Goal: Task Accomplishment & Management: Use online tool/utility

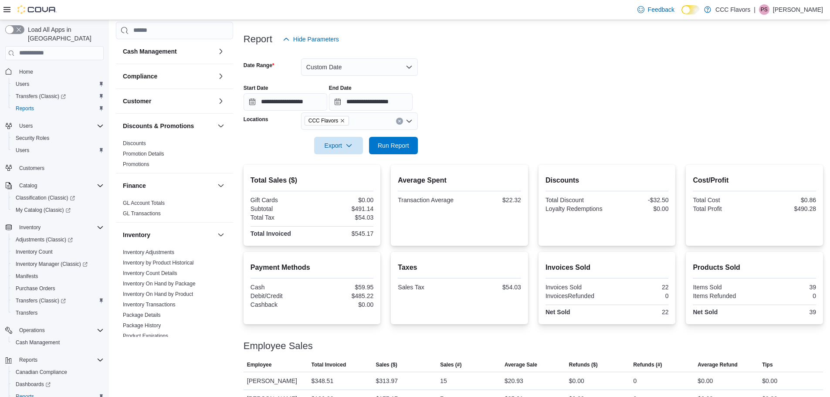
scroll to position [97, 0]
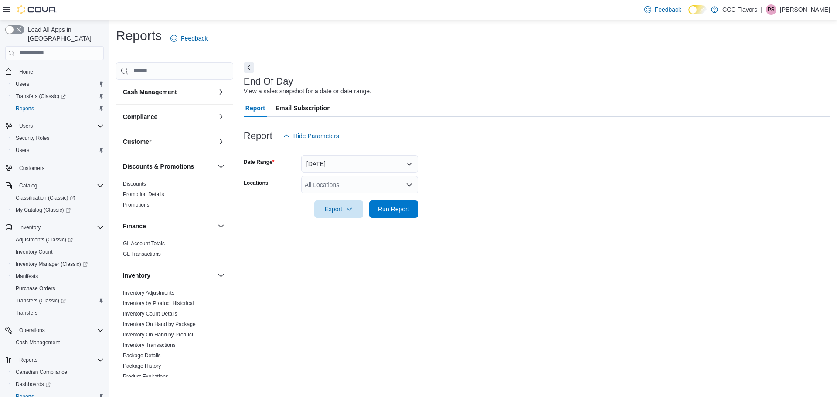
click at [410, 185] on icon "Open list of options" at bounding box center [409, 184] width 5 height 3
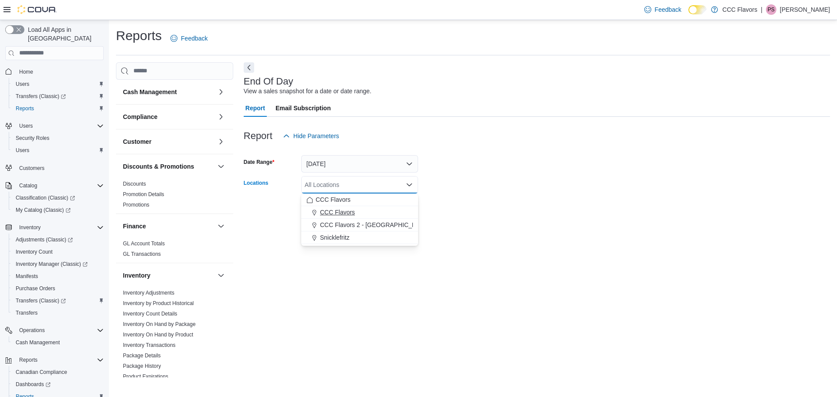
click at [354, 210] on span "CCC Flavors" at bounding box center [337, 212] width 35 height 9
click at [477, 199] on div at bounding box center [537, 196] width 586 height 7
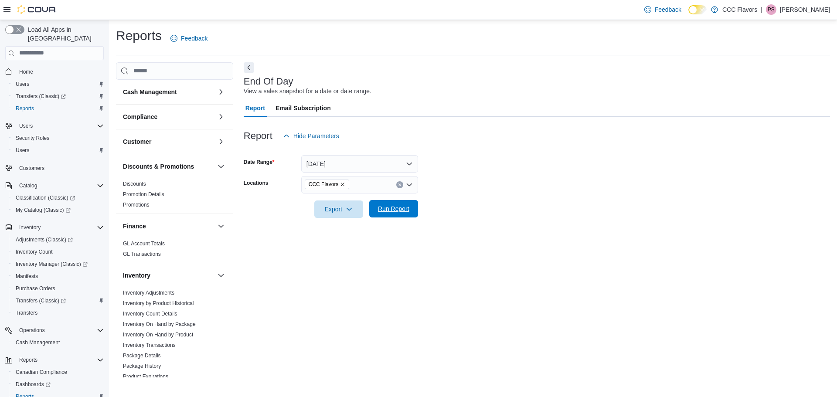
click at [393, 211] on span "Run Report" at bounding box center [393, 208] width 31 height 9
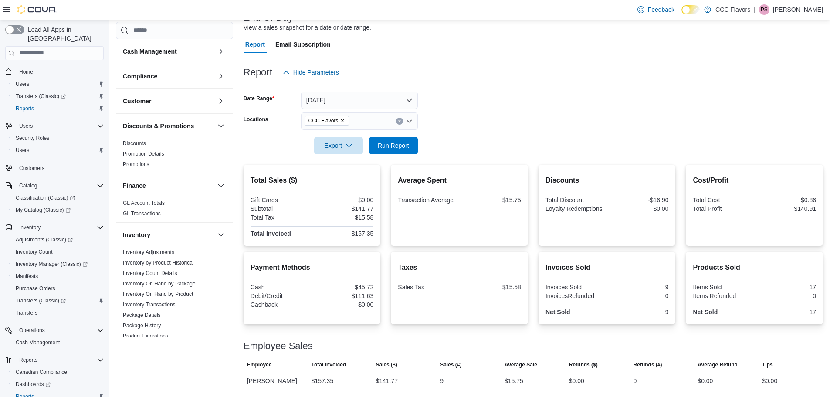
scroll to position [20, 0]
